Goal: Ask a question

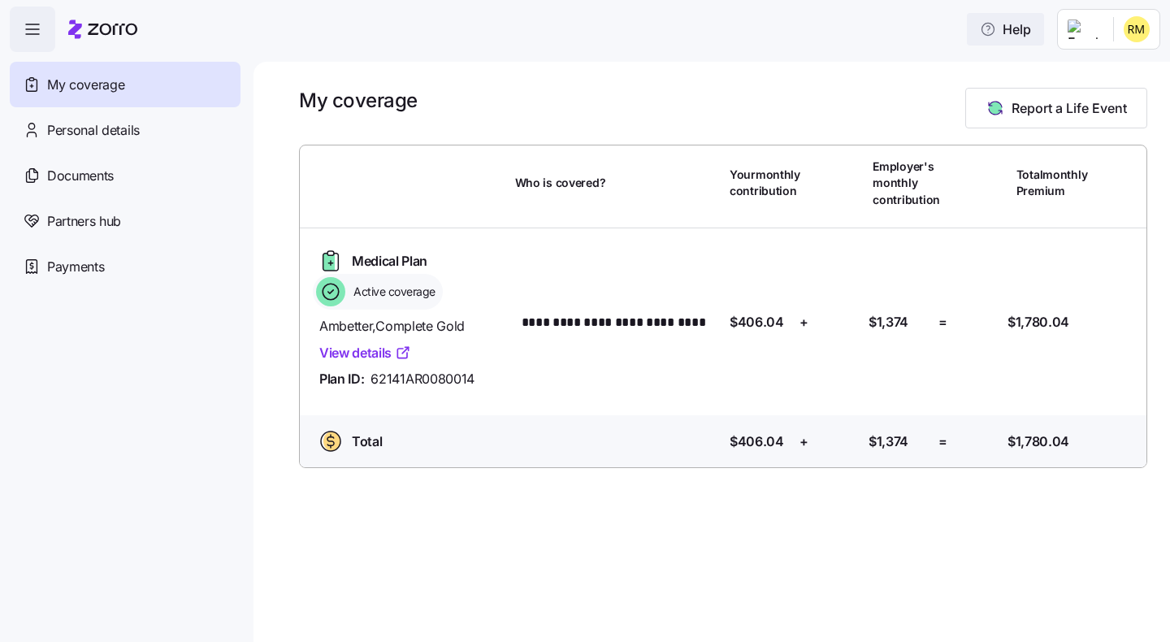
click at [1001, 23] on span "Help" at bounding box center [1005, 28] width 51 height 19
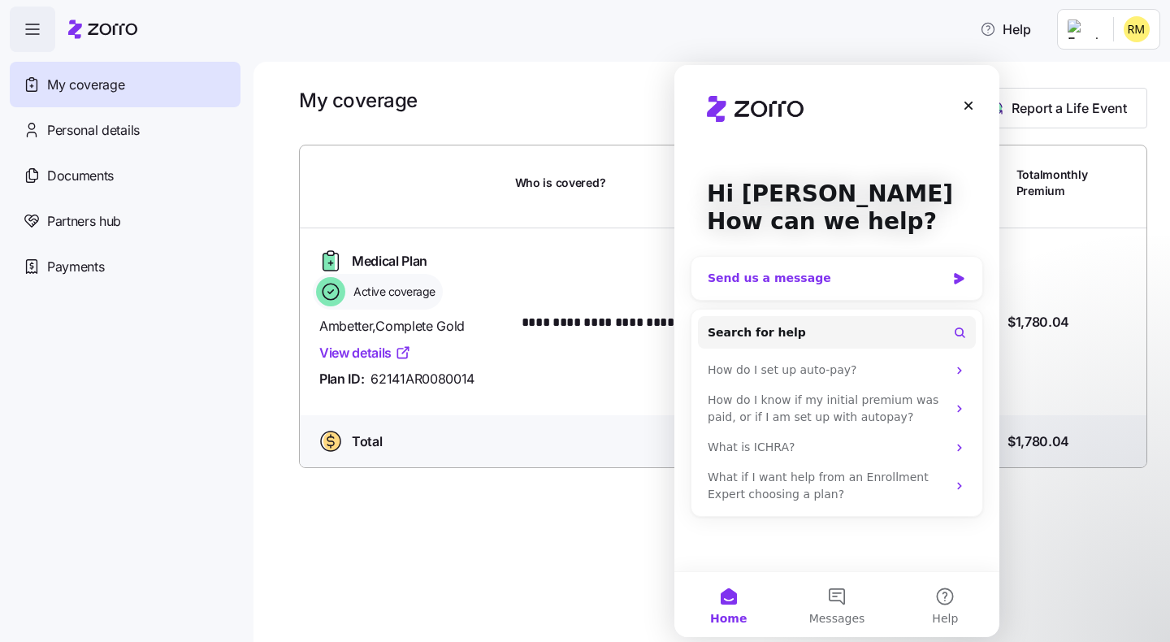
click at [875, 276] on div "Send us a message" at bounding box center [826, 278] width 238 height 17
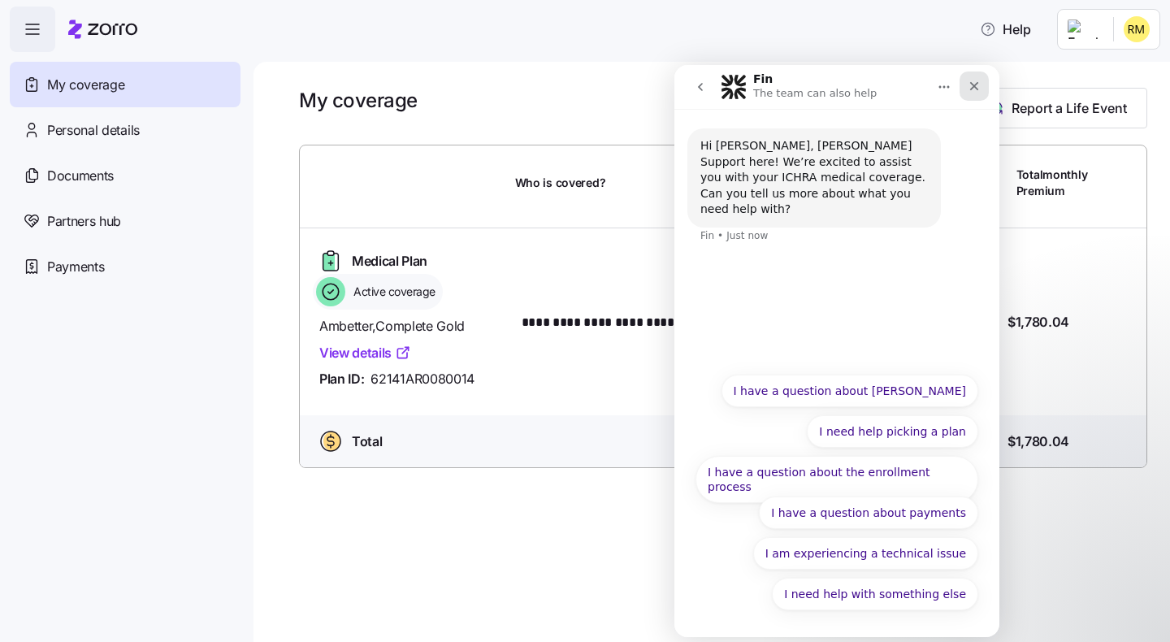
click at [978, 83] on icon "Close" at bounding box center [973, 86] width 13 height 13
